Goal: Communication & Community: Connect with others

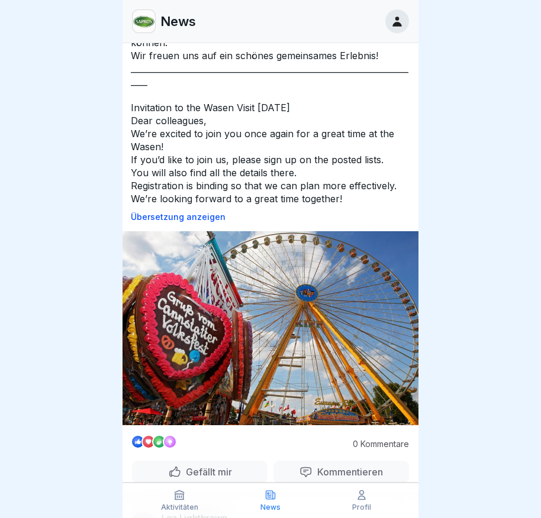
scroll to position [237, 0]
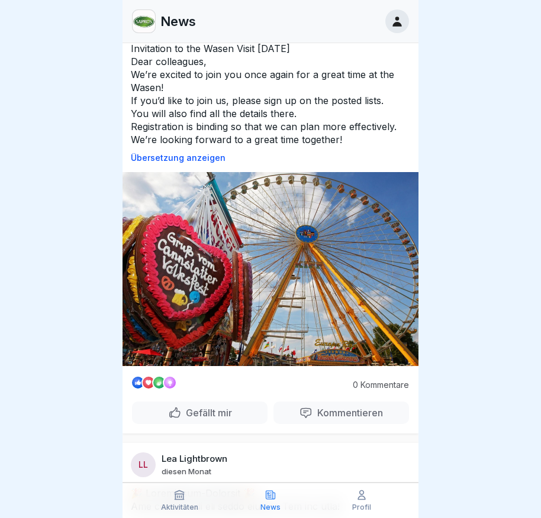
click at [204, 407] on p "Gefällt mir" at bounding box center [206, 413] width 51 height 12
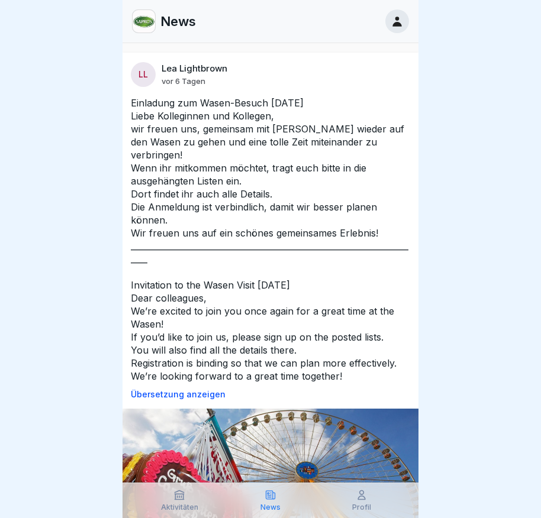
click at [397, 22] on icon at bounding box center [397, 21] width 13 height 13
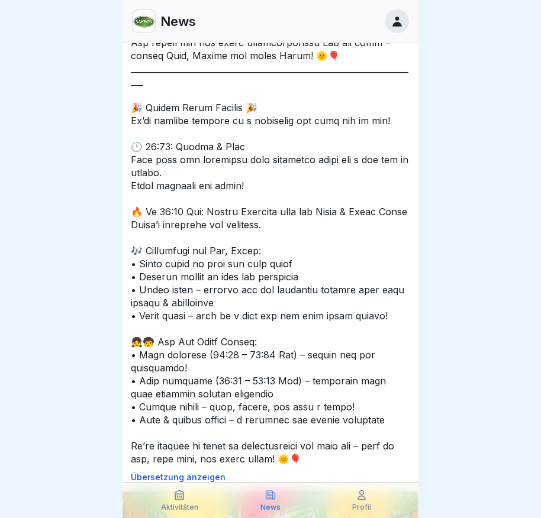
scroll to position [1302, 0]
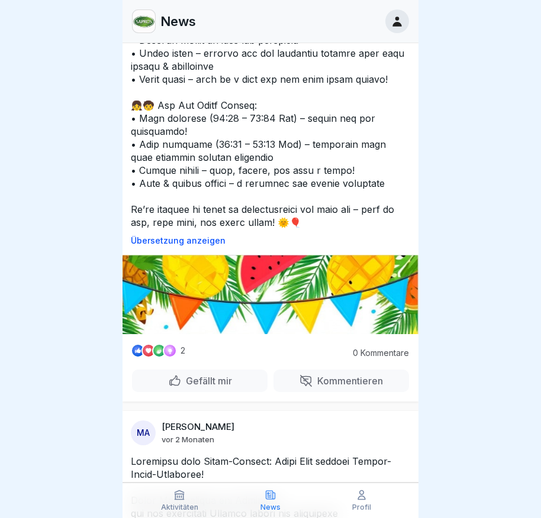
click at [534, 1] on div at bounding box center [270, 259] width 541 height 518
